Goal: Task Accomplishment & Management: Complete application form

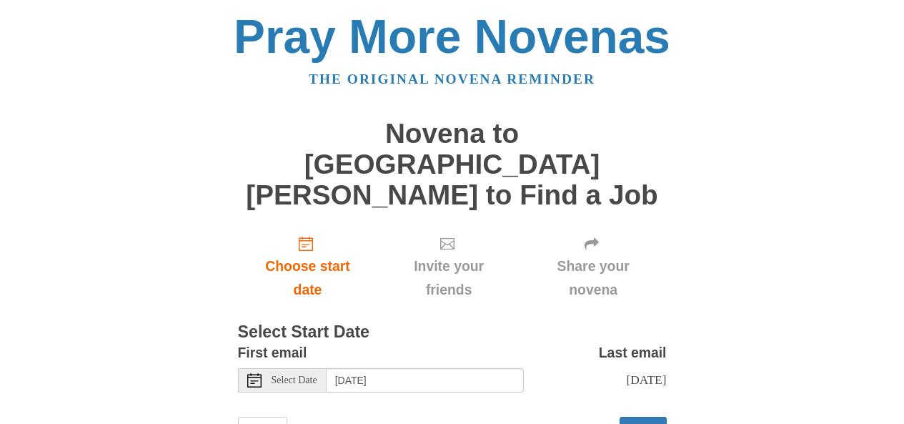
scroll to position [33, 0]
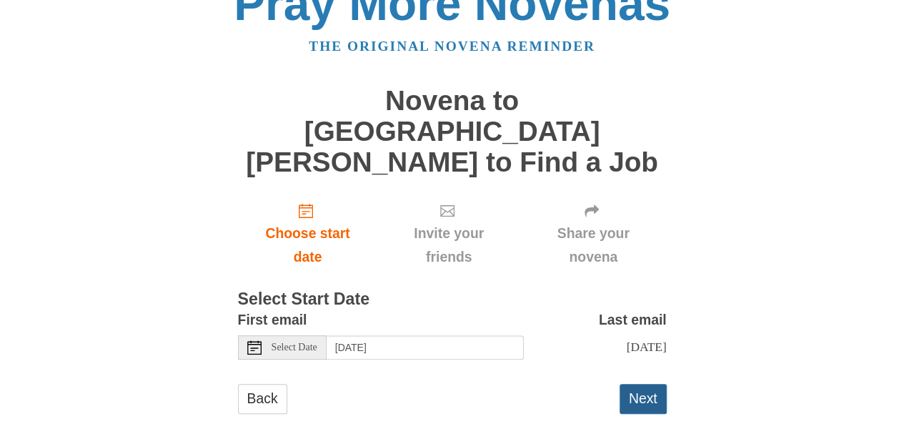
click at [638, 384] on button "Next" at bounding box center [643, 398] width 47 height 29
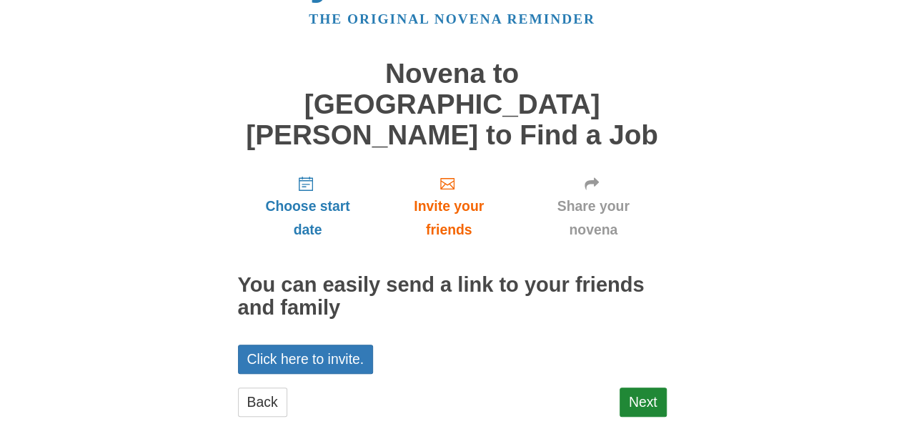
scroll to position [63, 0]
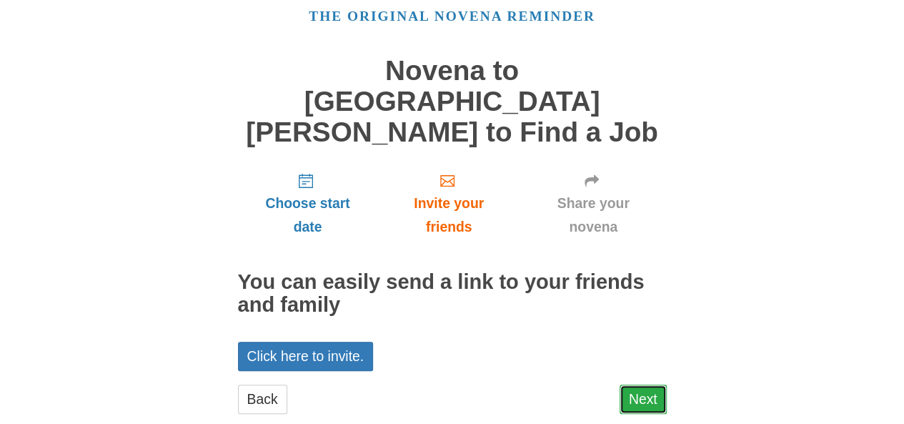
click at [636, 385] on link "Next" at bounding box center [643, 399] width 47 height 29
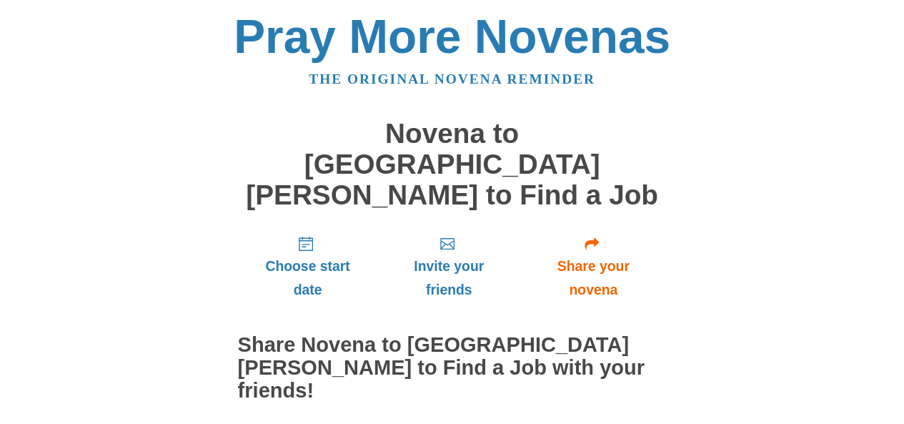
scroll to position [179, 0]
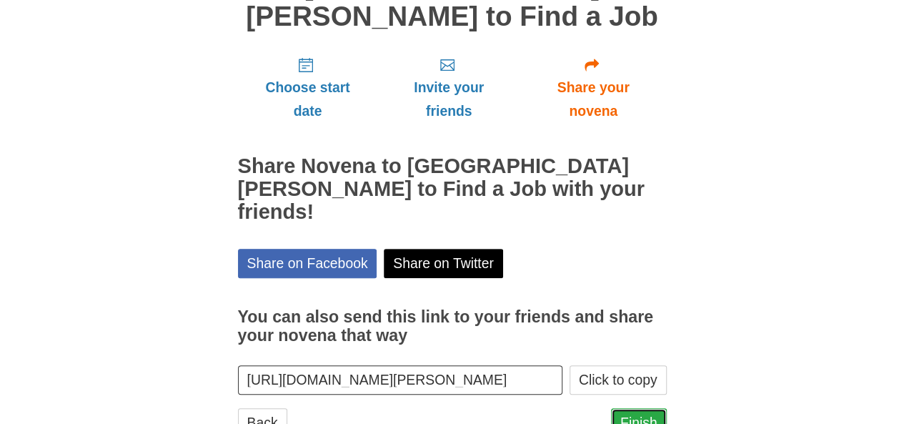
click at [625, 408] on link "Finish" at bounding box center [639, 422] width 56 height 29
